Goal: Transaction & Acquisition: Purchase product/service

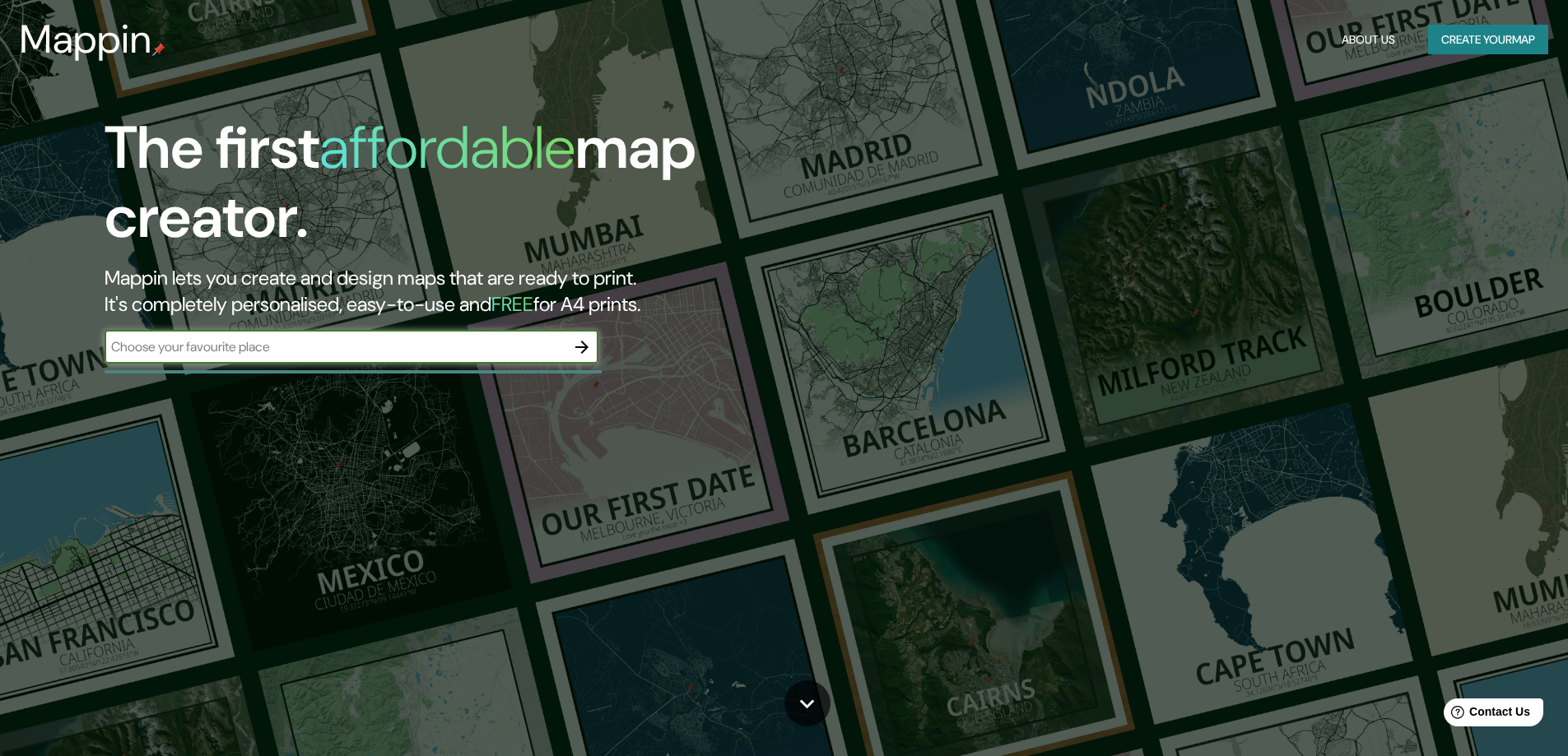
click at [344, 349] on input "text" at bounding box center [335, 347] width 461 height 19
type input "[GEOGRAPHIC_DATA]"
click at [582, 350] on icon "button" at bounding box center [582, 348] width 20 height 20
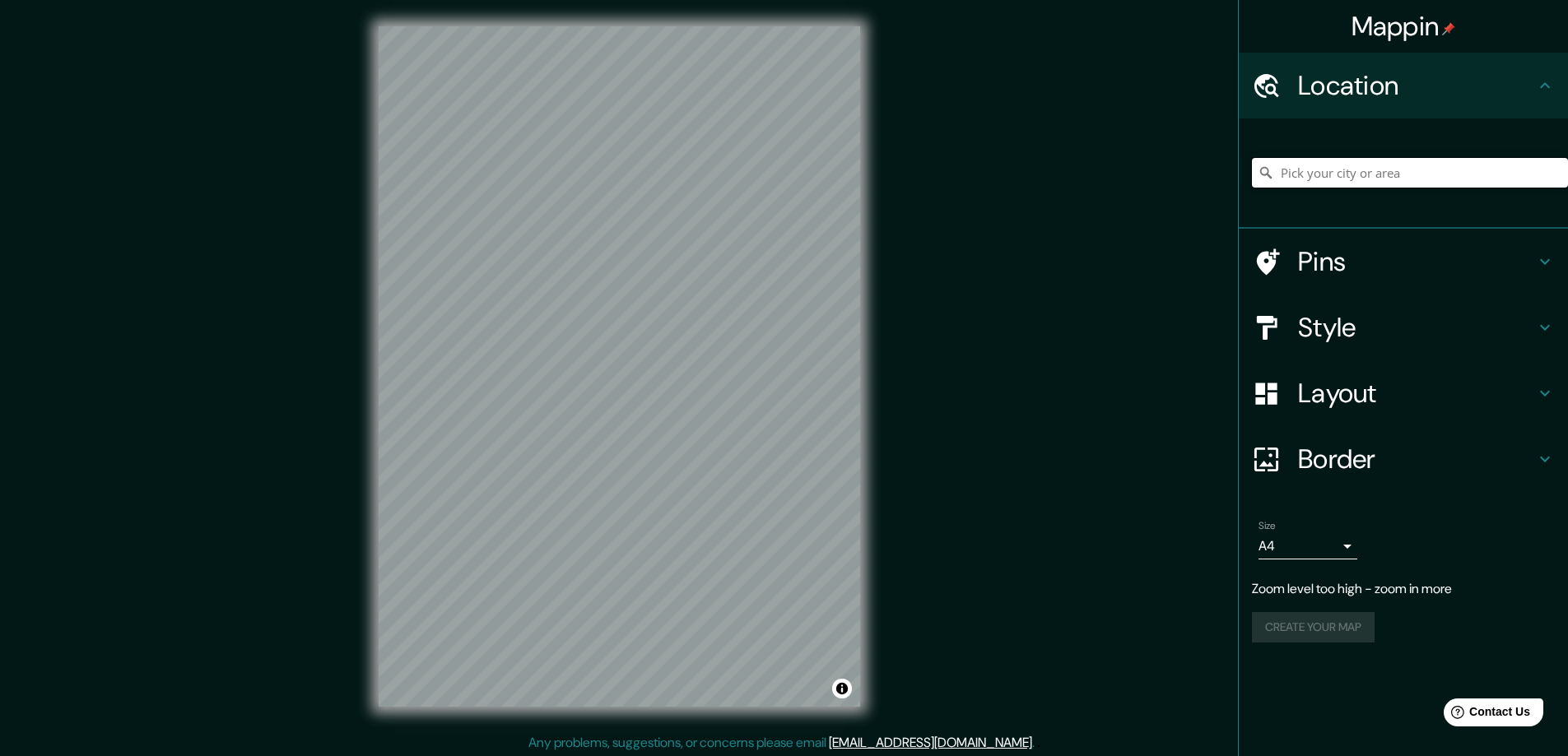
click at [1388, 169] on input "Pick your city or area" at bounding box center [1410, 173] width 316 height 29
click at [1341, 158] on input "Pick your city or area" at bounding box center [1410, 173] width 316 height 29
type input "s"
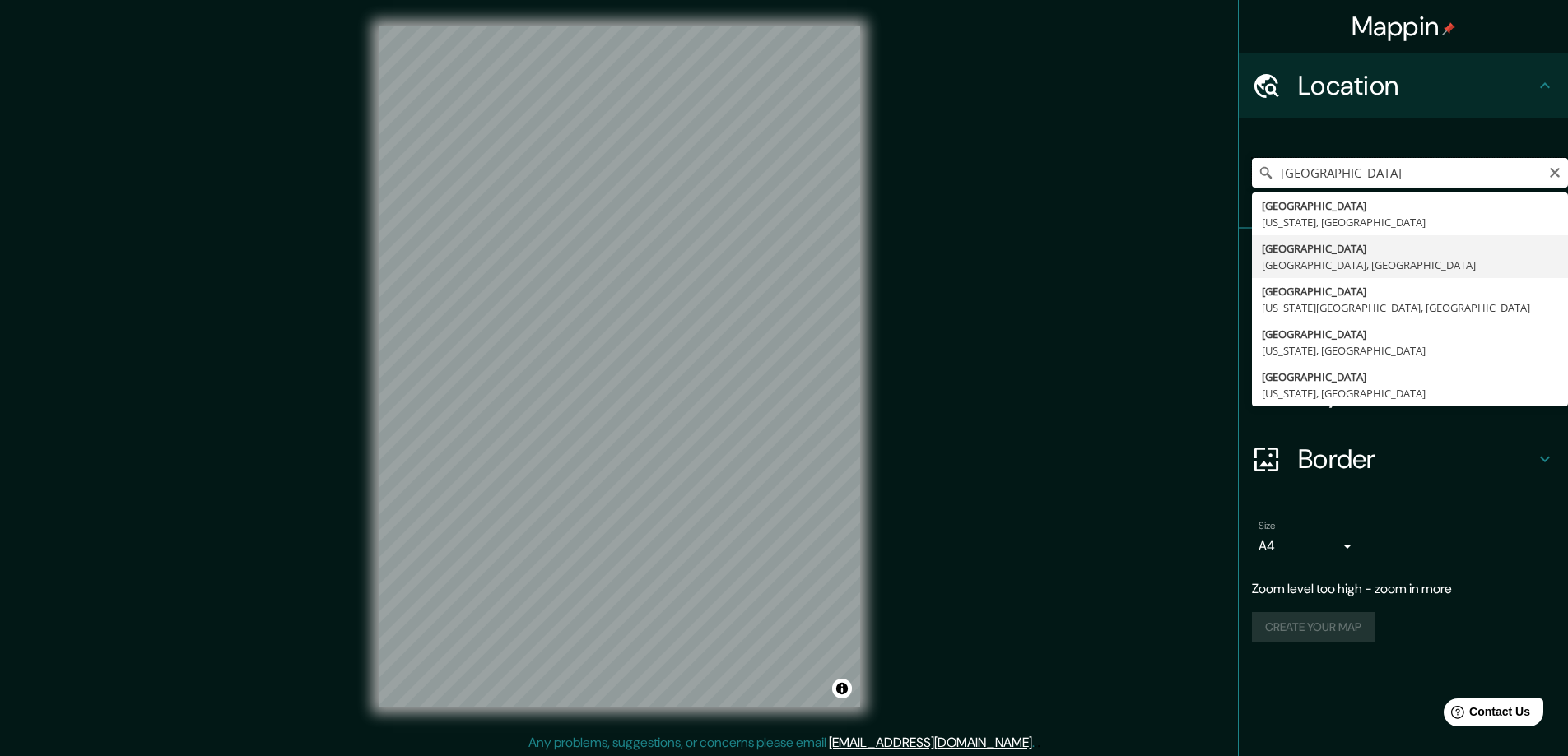
click at [1284, 173] on input "[GEOGRAPHIC_DATA]" at bounding box center [1410, 173] width 316 height 29
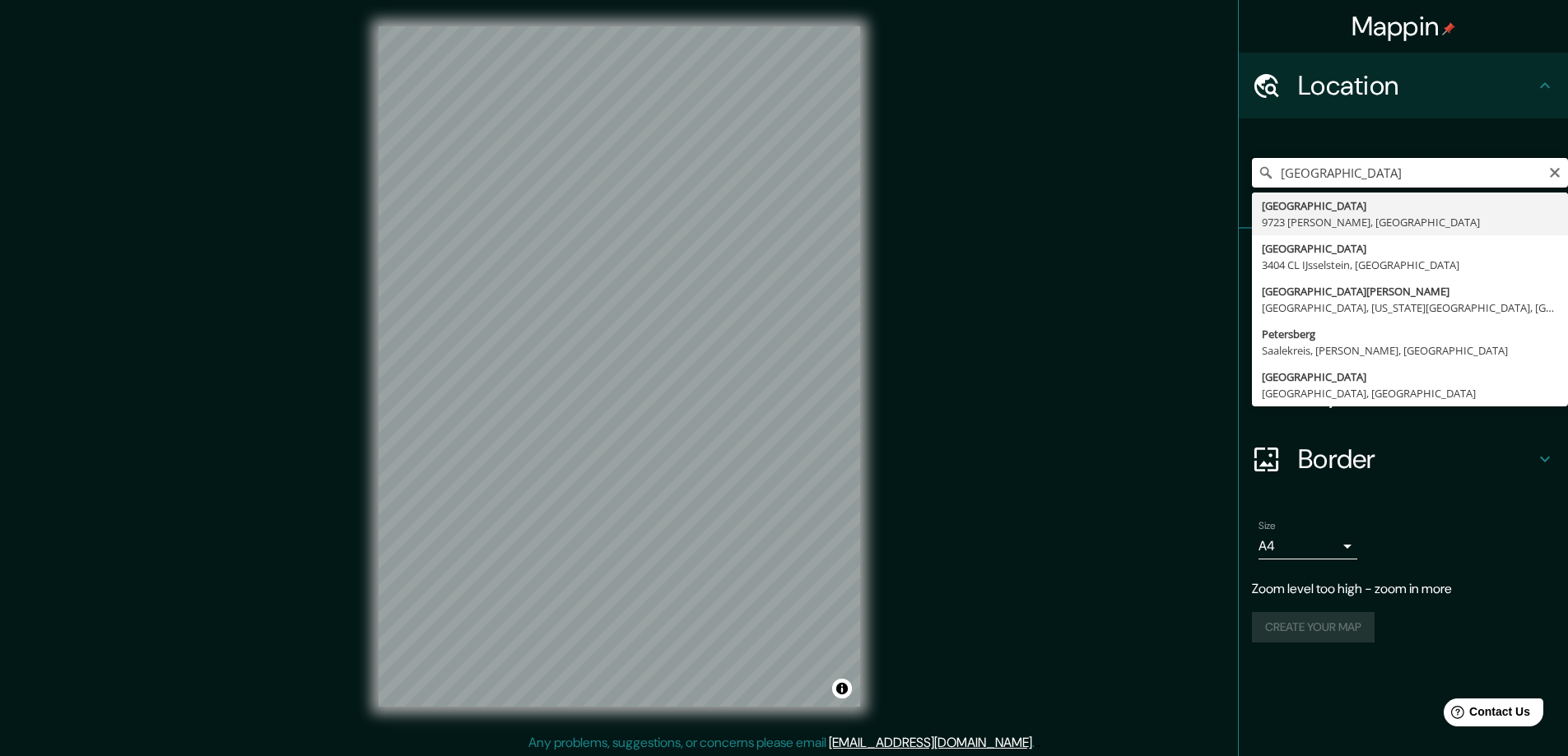
click at [1369, 168] on input "[GEOGRAPHIC_DATA]" at bounding box center [1410, 173] width 316 height 29
type input "[GEOGRAPHIC_DATA], [GEOGRAPHIC_DATA]"
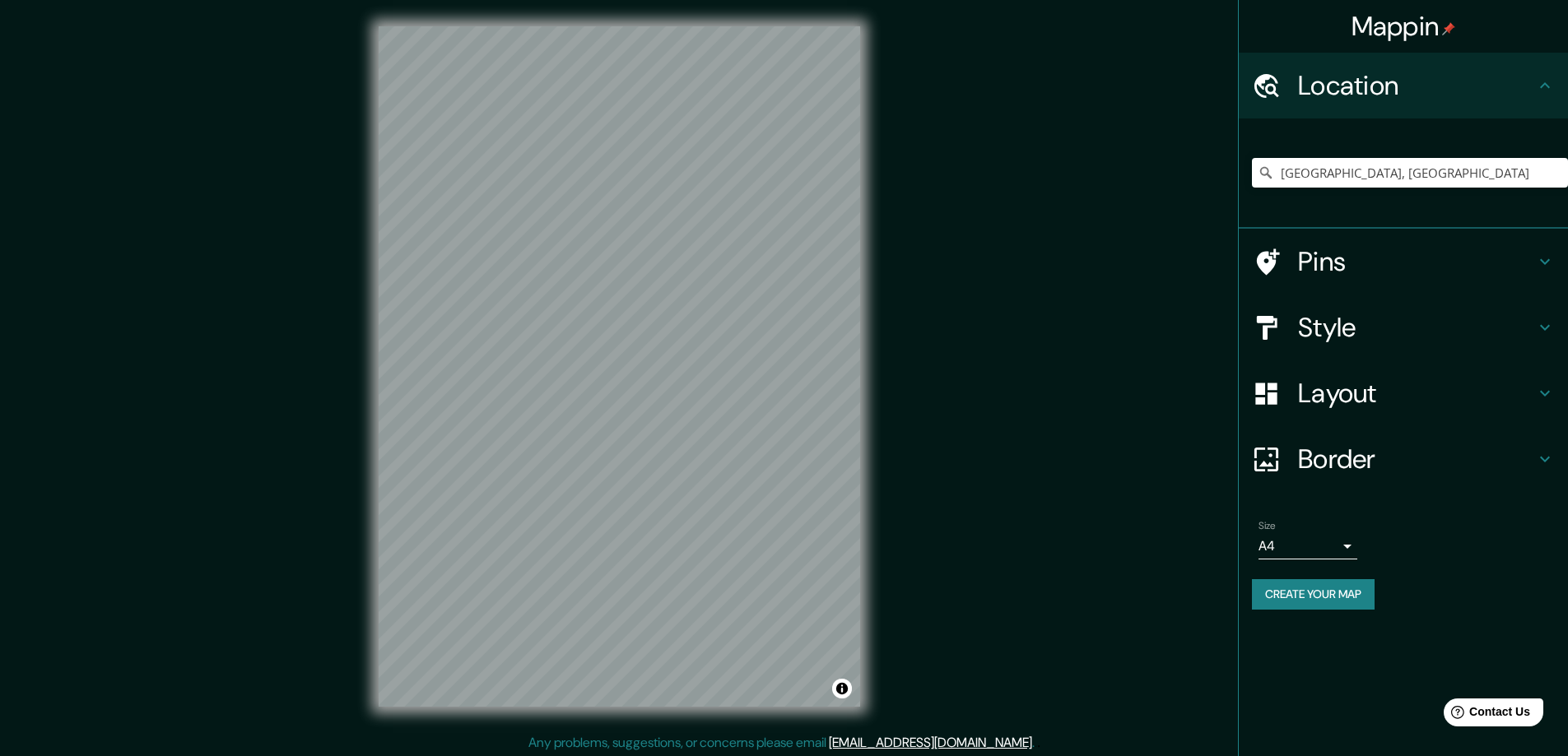
click at [1483, 322] on h4 "Style" at bounding box center [1416, 327] width 237 height 33
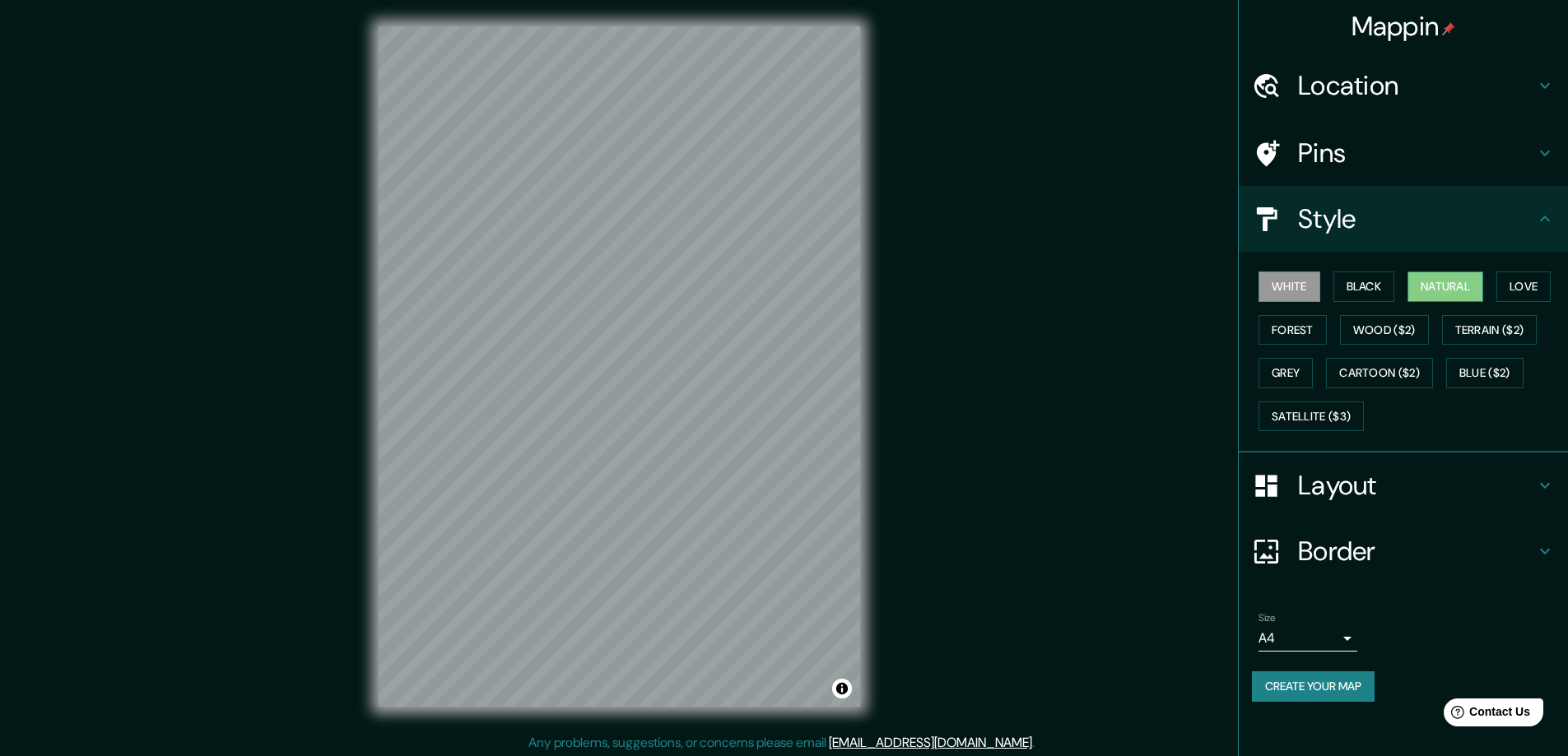
click at [1428, 284] on button "Natural" at bounding box center [1445, 287] width 75 height 30
click at [1366, 279] on button "Black" at bounding box center [1364, 287] width 62 height 30
click at [1443, 285] on button "Natural" at bounding box center [1445, 287] width 75 height 30
click at [1529, 288] on button "Love" at bounding box center [1523, 287] width 54 height 30
click at [1300, 329] on button "Forest" at bounding box center [1292, 330] width 69 height 30
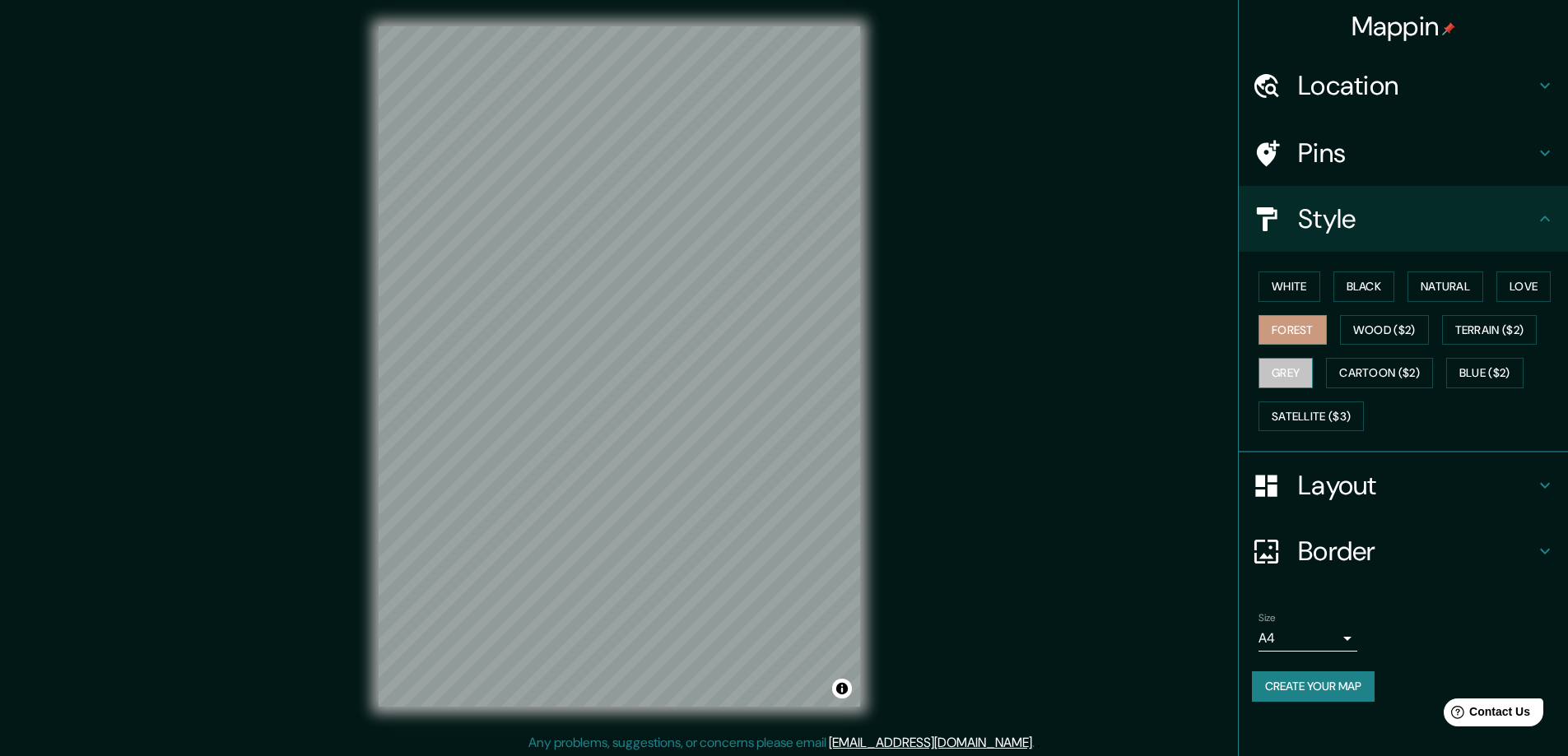
click at [1293, 378] on button "Grey" at bounding box center [1285, 373] width 54 height 30
click at [1294, 415] on button "Satellite ($3)" at bounding box center [1311, 417] width 106 height 30
click at [1288, 297] on button "White" at bounding box center [1289, 287] width 62 height 30
click at [1374, 283] on button "Black" at bounding box center [1364, 287] width 62 height 30
click at [1441, 281] on button "Natural" at bounding box center [1445, 287] width 75 height 30
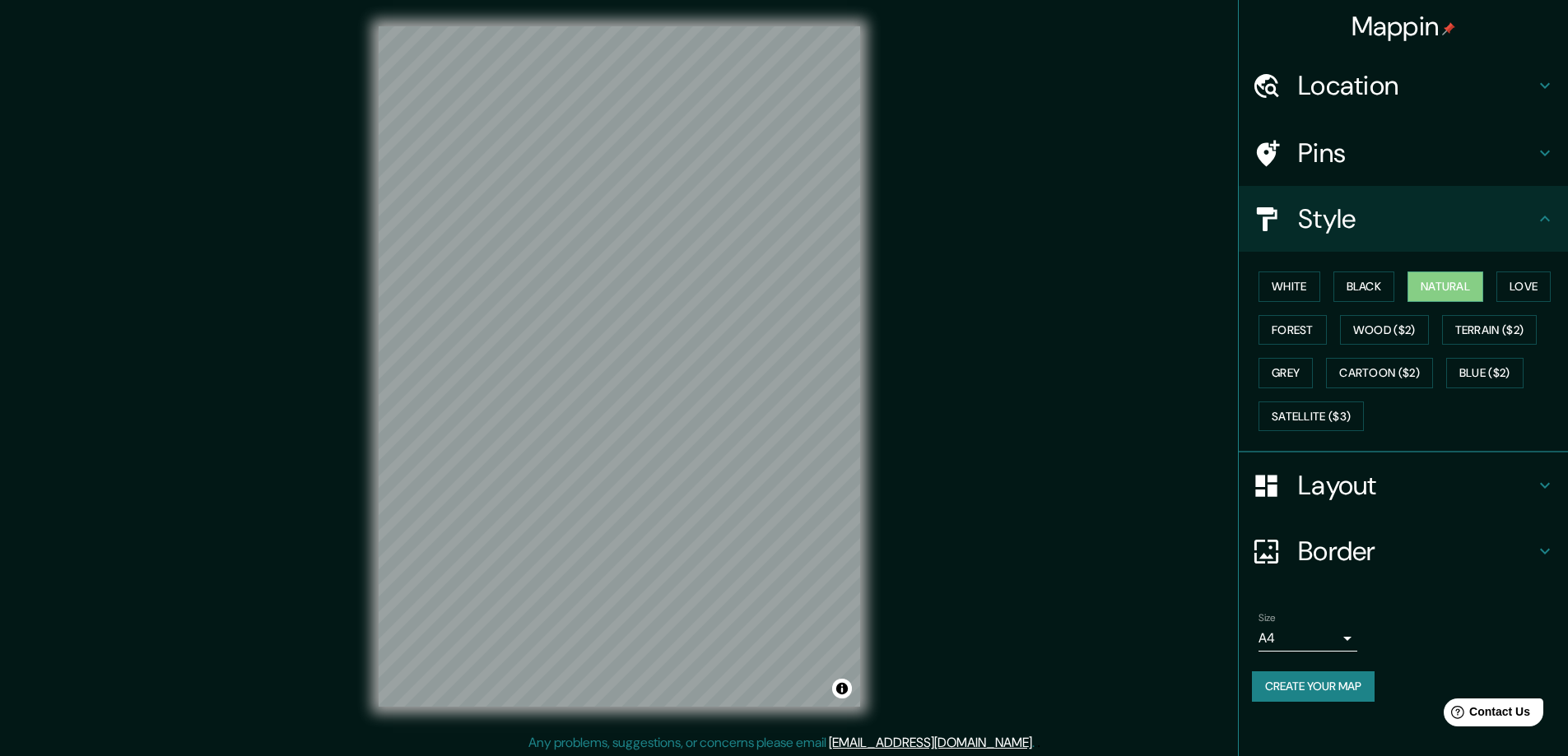
click at [1400, 550] on h4 "Border" at bounding box center [1416, 551] width 237 height 33
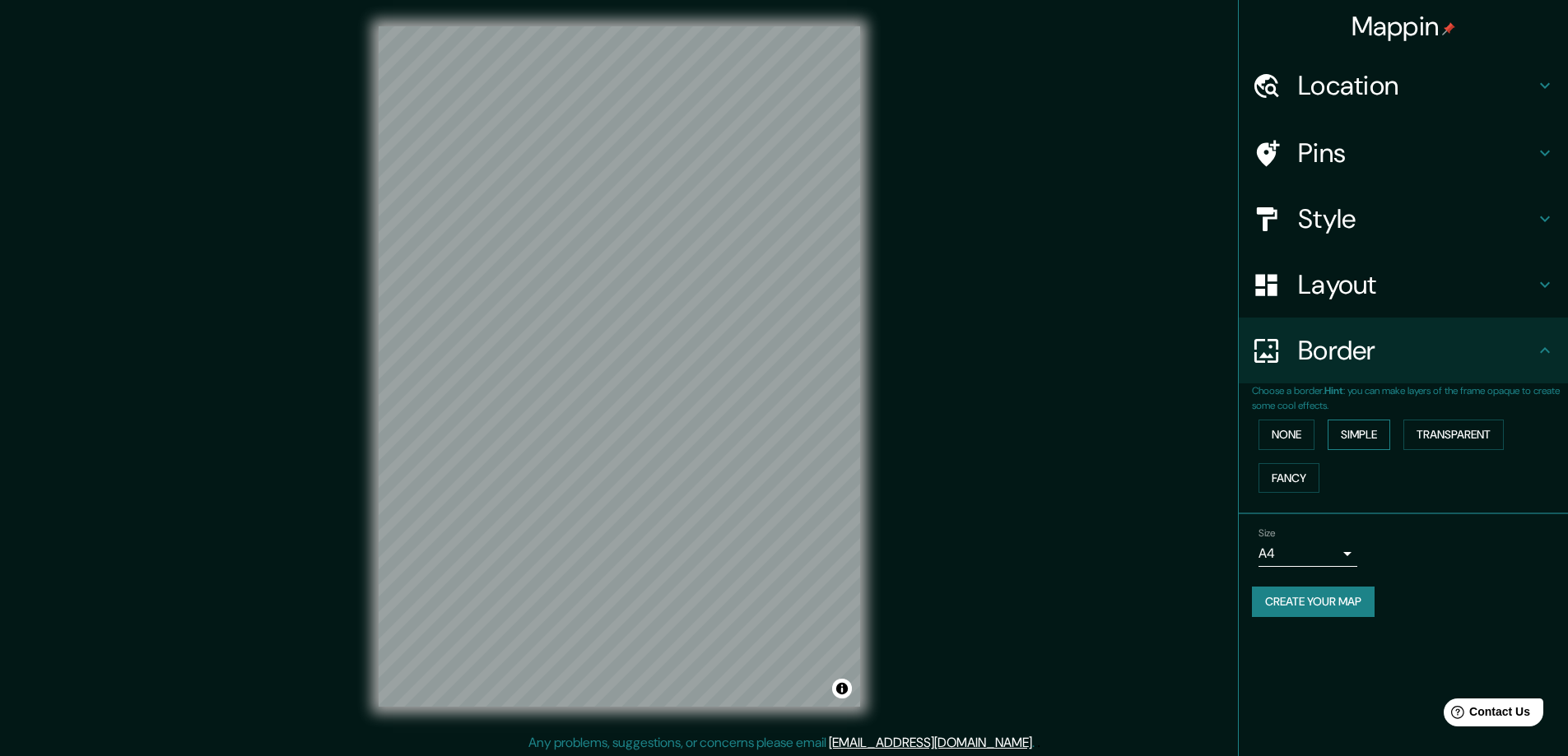
click at [1365, 431] on button "Simple" at bounding box center [1358, 435] width 63 height 30
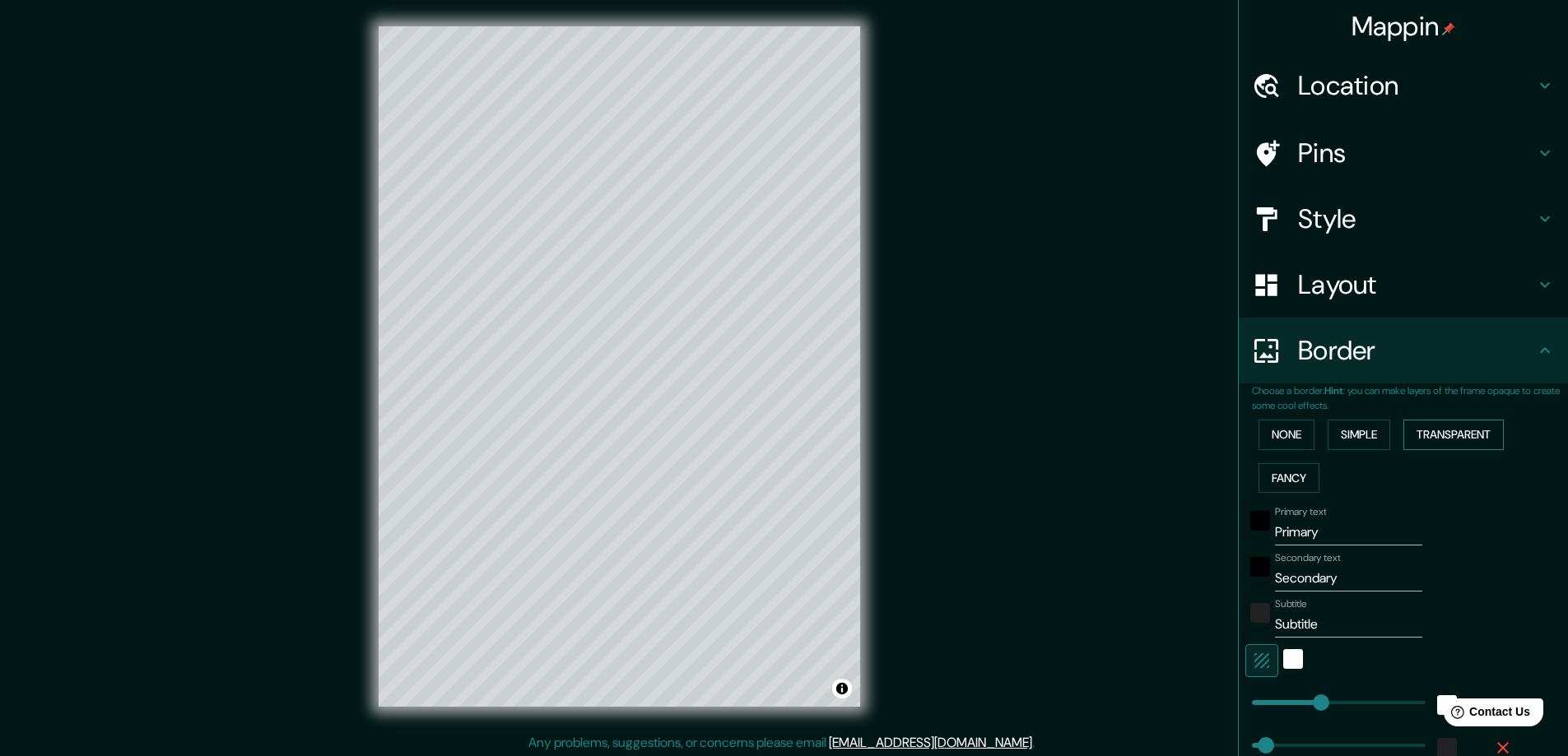
click at [1444, 430] on button "Transparent" at bounding box center [1453, 435] width 101 height 30
click at [1275, 474] on button "Fancy" at bounding box center [1288, 479] width 61 height 30
click at [1276, 429] on button "None" at bounding box center [1286, 435] width 56 height 30
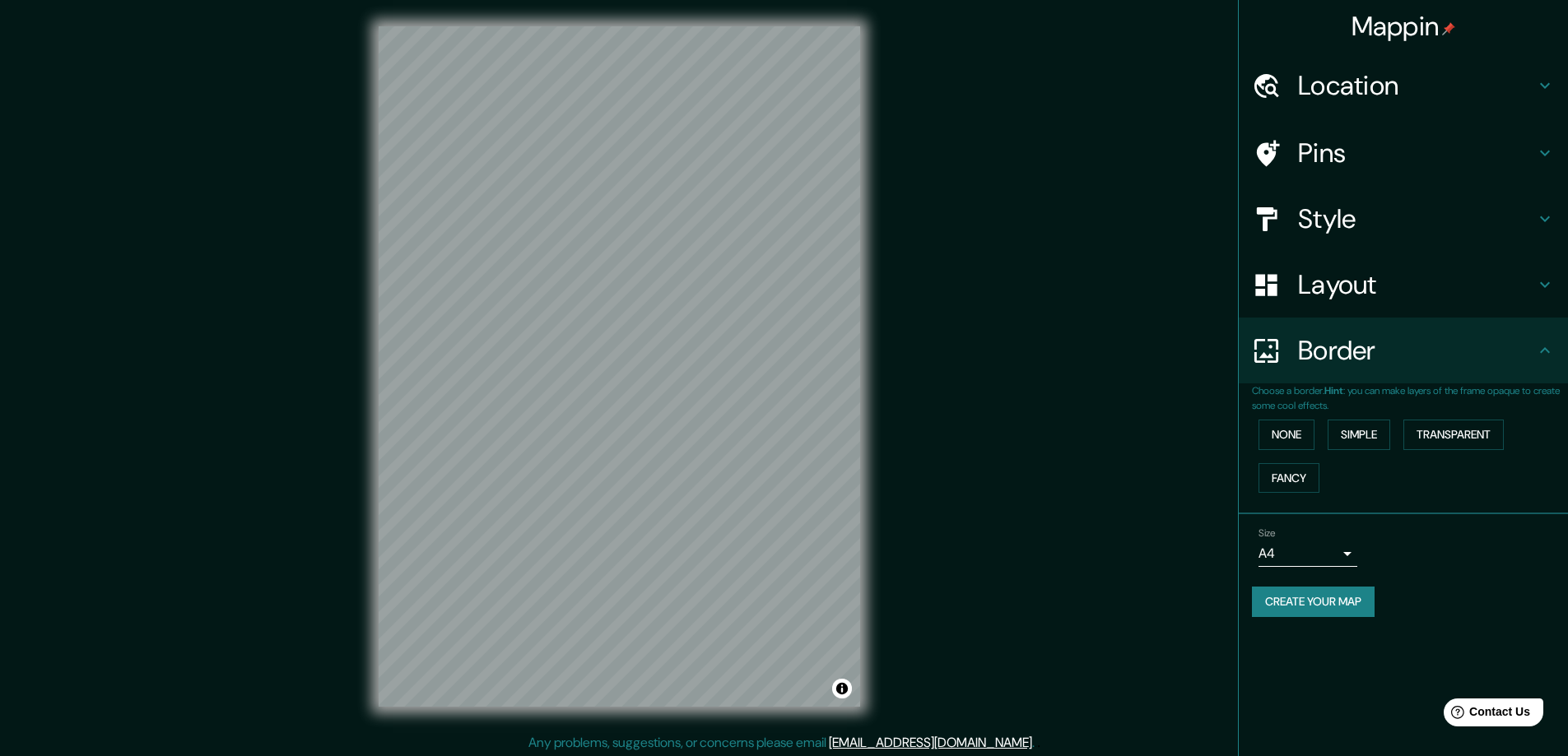
click at [1348, 591] on button "Create your map" at bounding box center [1313, 602] width 122 height 30
